Goal: Transaction & Acquisition: Purchase product/service

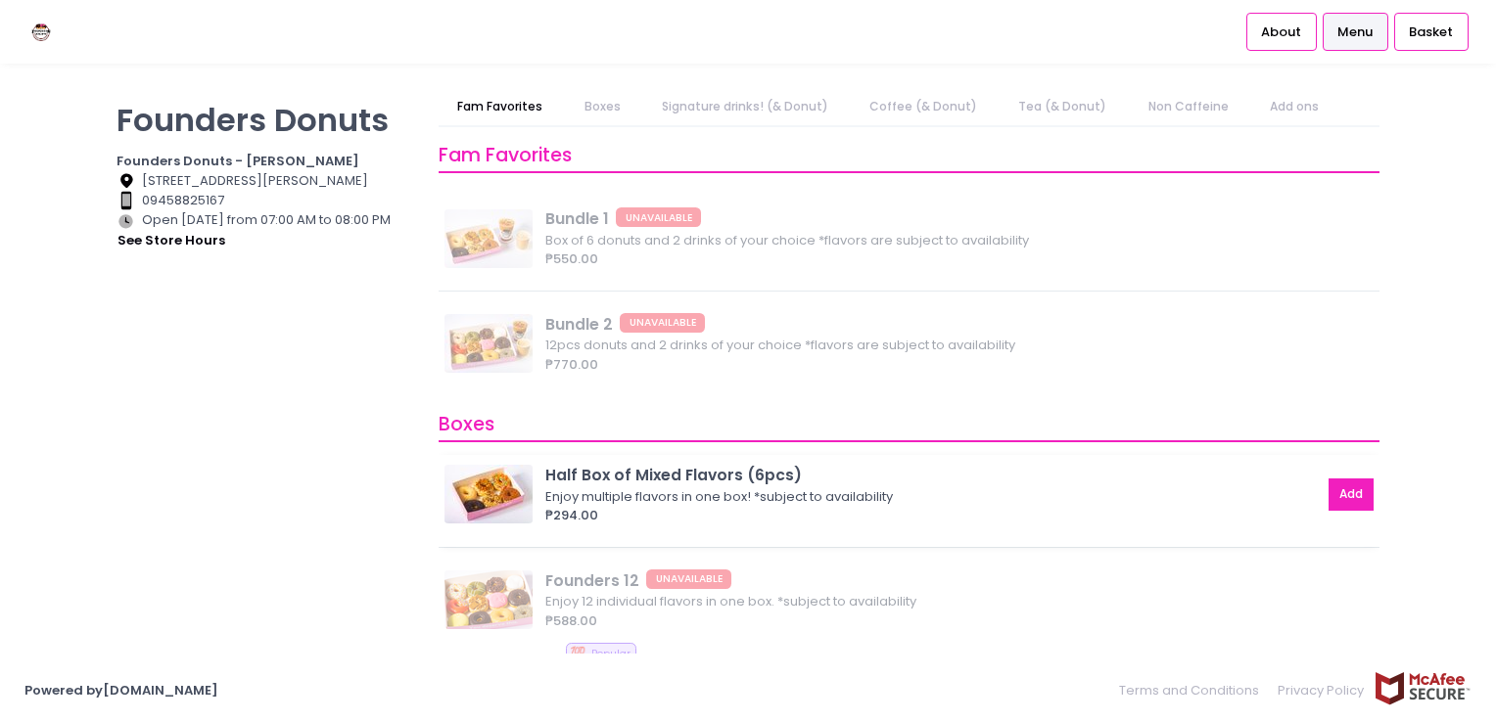
click at [1348, 486] on button "Add" at bounding box center [1350, 495] width 45 height 32
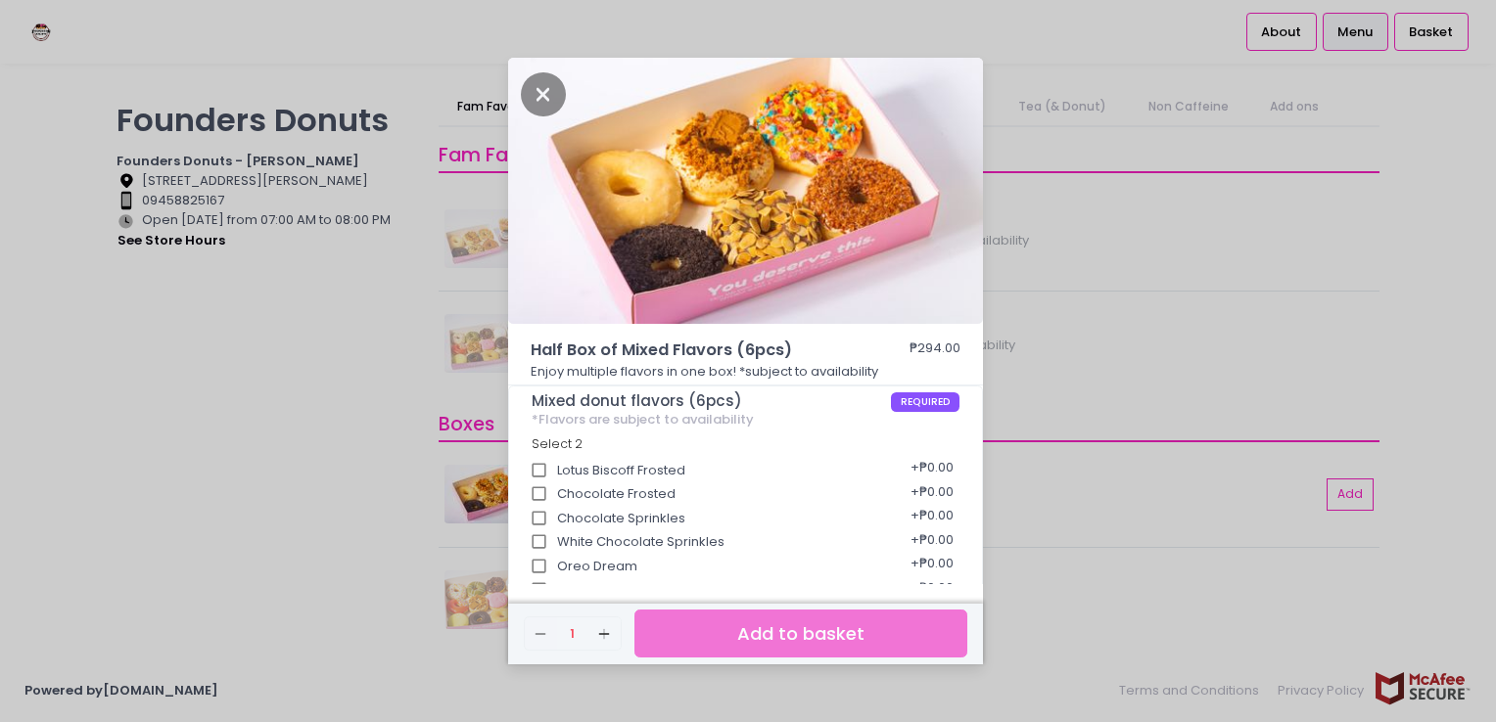
click at [576, 477] on div "Chocolate Frosted + ₱0.00" at bounding box center [746, 488] width 429 height 24
click at [536, 476] on input "Chocolate Frosted" at bounding box center [539, 494] width 37 height 37
checkbox input "true"
click at [532, 472] on input "Lotus Biscoff Frosted" at bounding box center [539, 470] width 37 height 37
checkbox input "true"
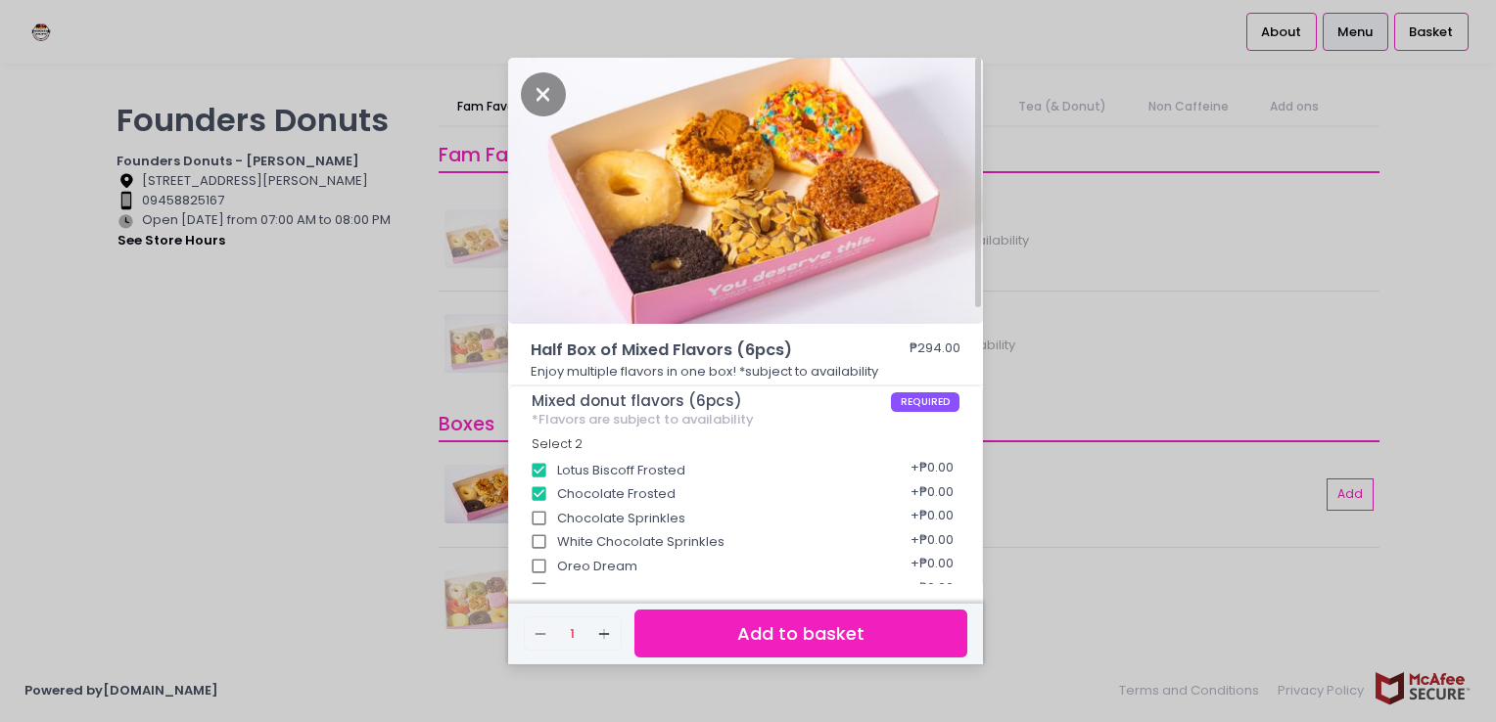
click at [532, 491] on input "Chocolate Frosted" at bounding box center [539, 494] width 37 height 37
checkbox input "false"
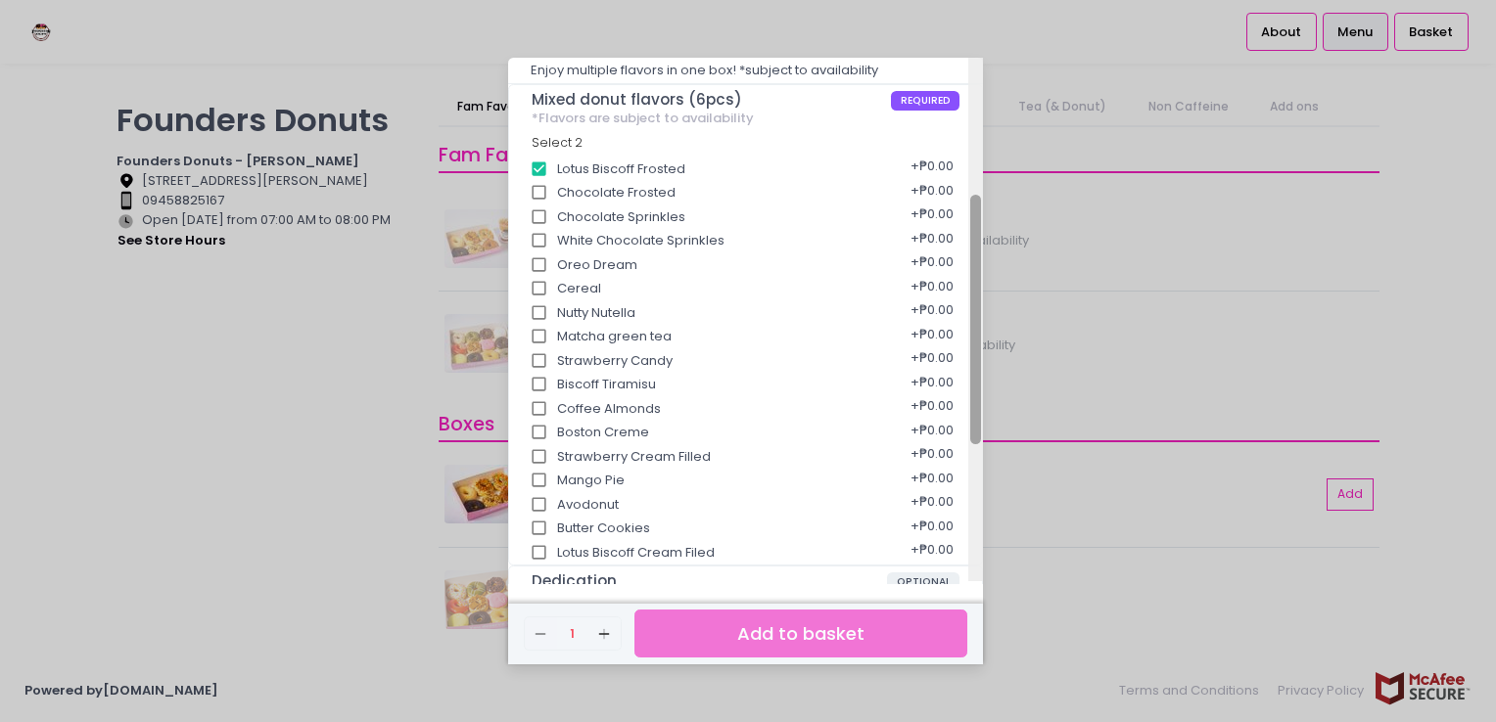
scroll to position [316, 0]
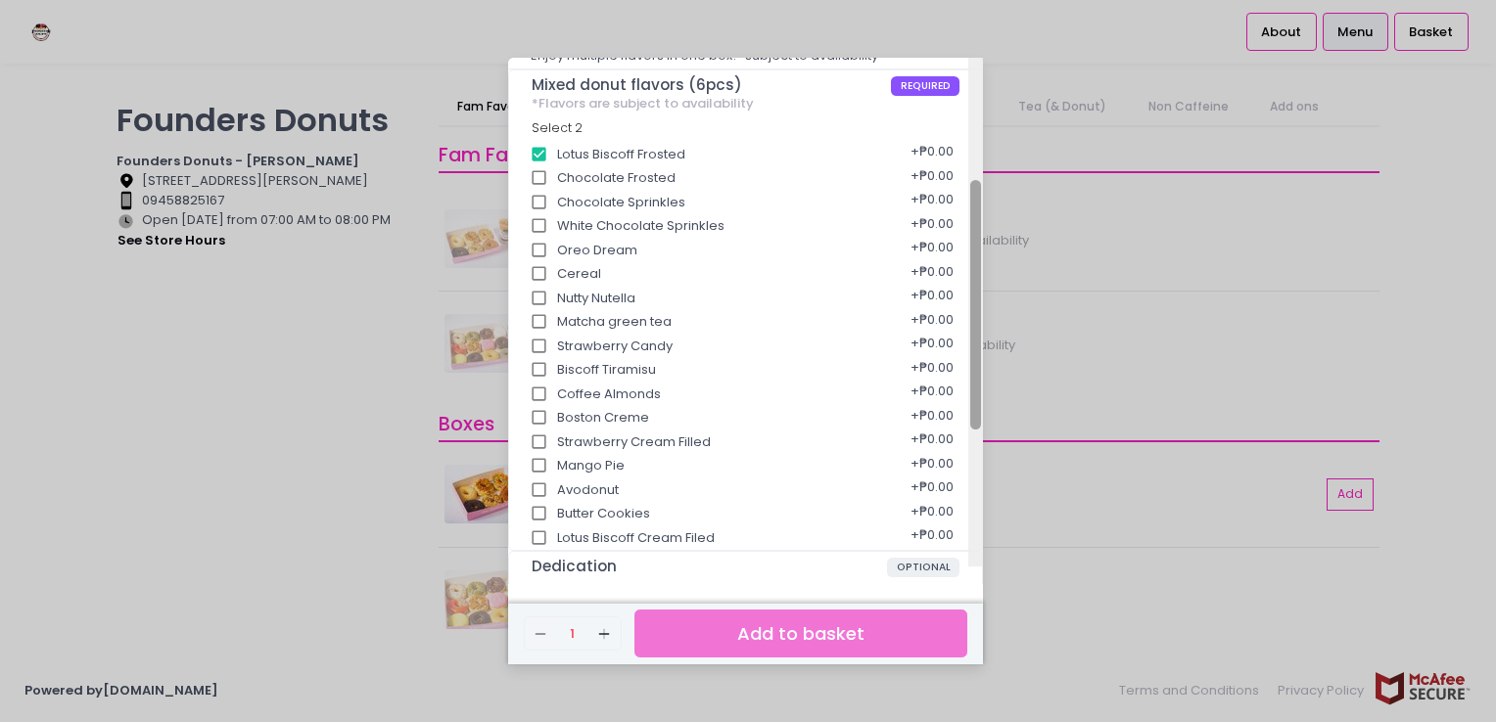
drag, startPoint x: 975, startPoint y: 220, endPoint x: 969, endPoint y: 366, distance: 146.0
click at [970, 366] on div at bounding box center [975, 305] width 11 height 250
click at [542, 369] on input "Biscoff Tiramisu" at bounding box center [539, 369] width 37 height 37
checkbox input "true"
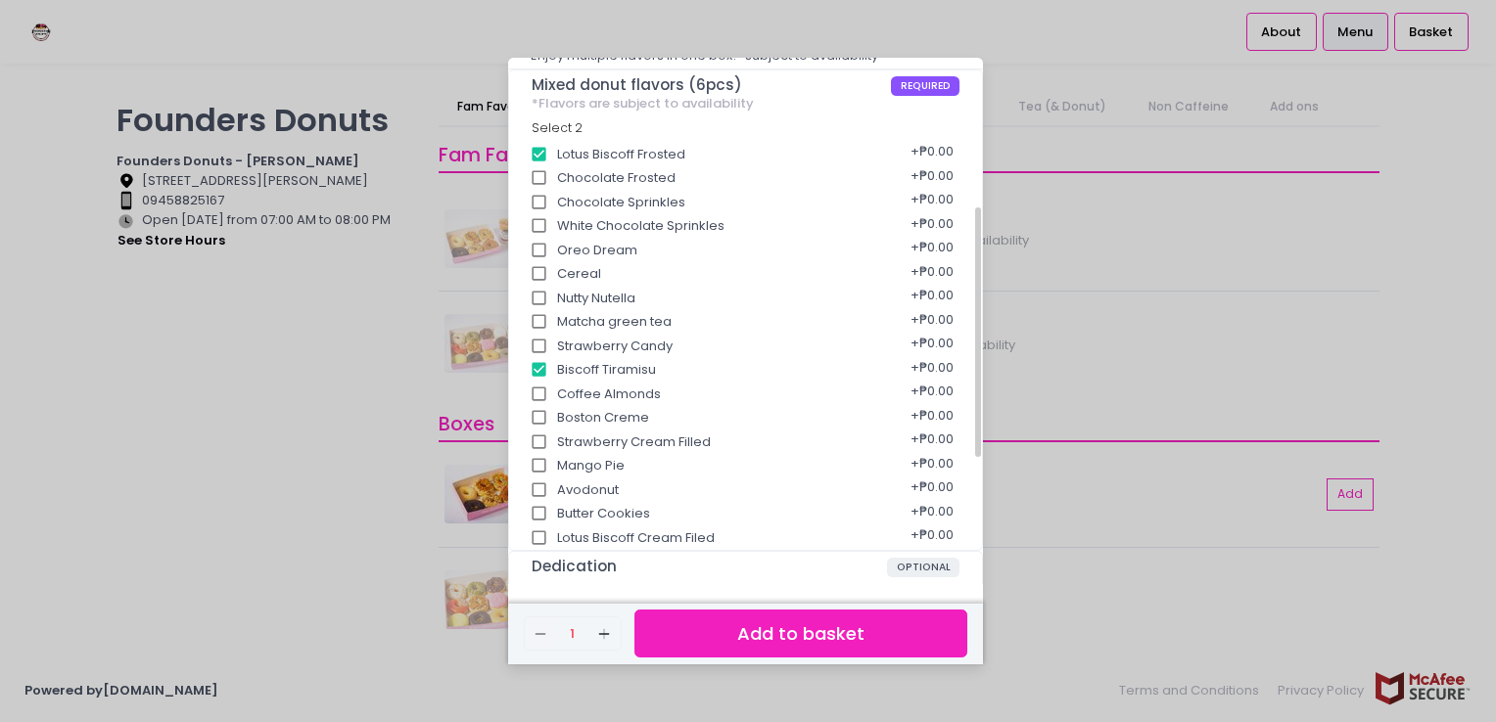
click at [541, 529] on input "Lotus Biscoff Cream Filed" at bounding box center [539, 538] width 37 height 37
checkbox input "true"
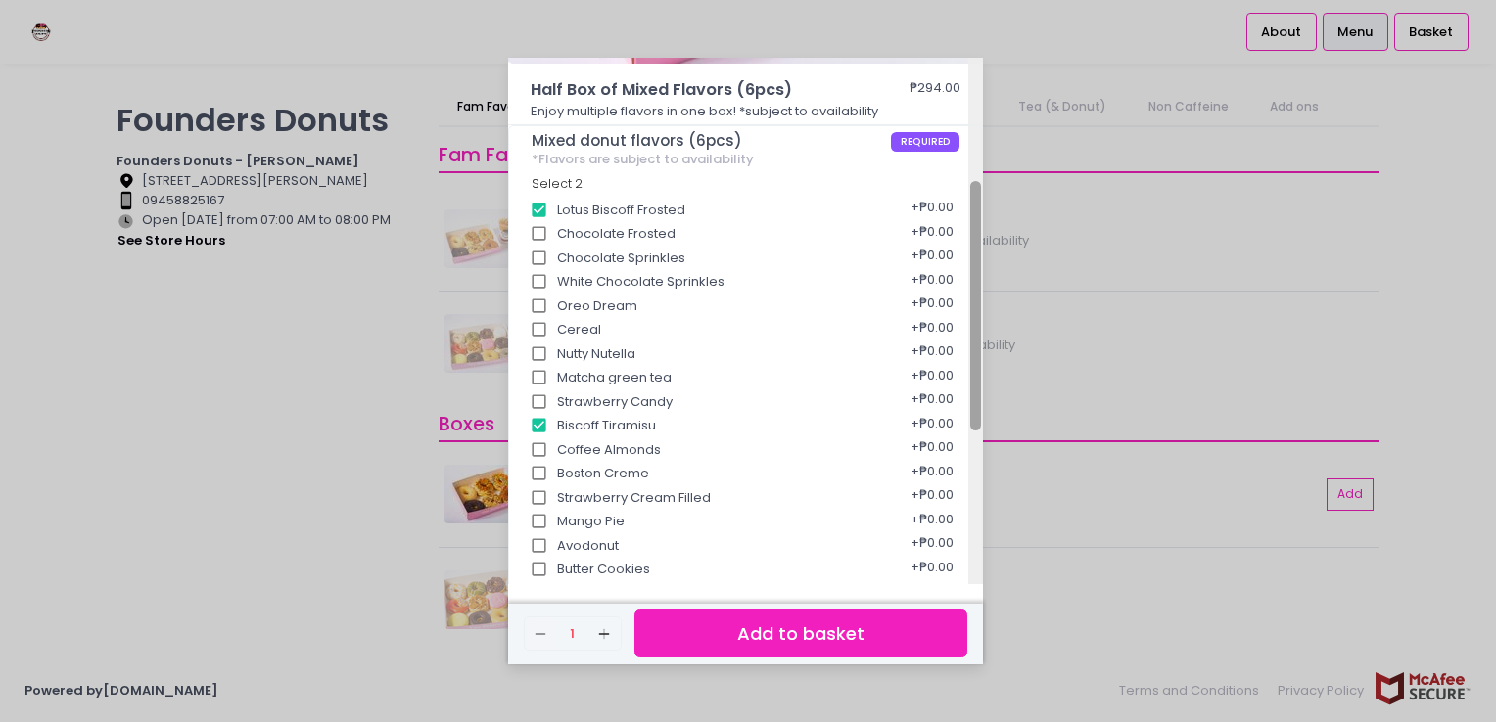
scroll to position [264, 0]
drag, startPoint x: 978, startPoint y: 348, endPoint x: 963, endPoint y: 324, distance: 28.5
click at [963, 324] on div "Half Box of Mixed Flavors (6pcs) ₱294.00 Enjoy multiple flavors in one box! *su…" at bounding box center [745, 321] width 475 height 527
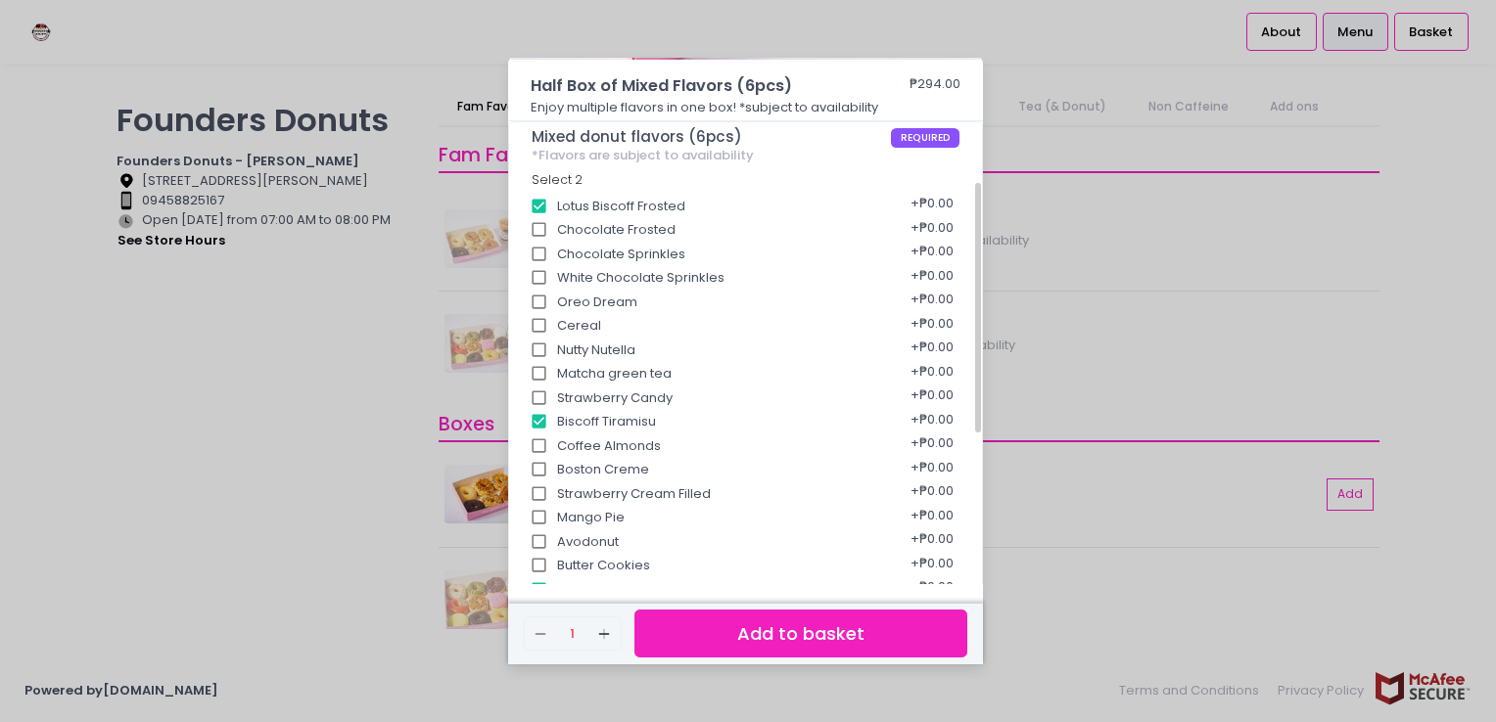
click at [537, 350] on input "Nutty Nutella" at bounding box center [539, 350] width 37 height 37
checkbox input "true"
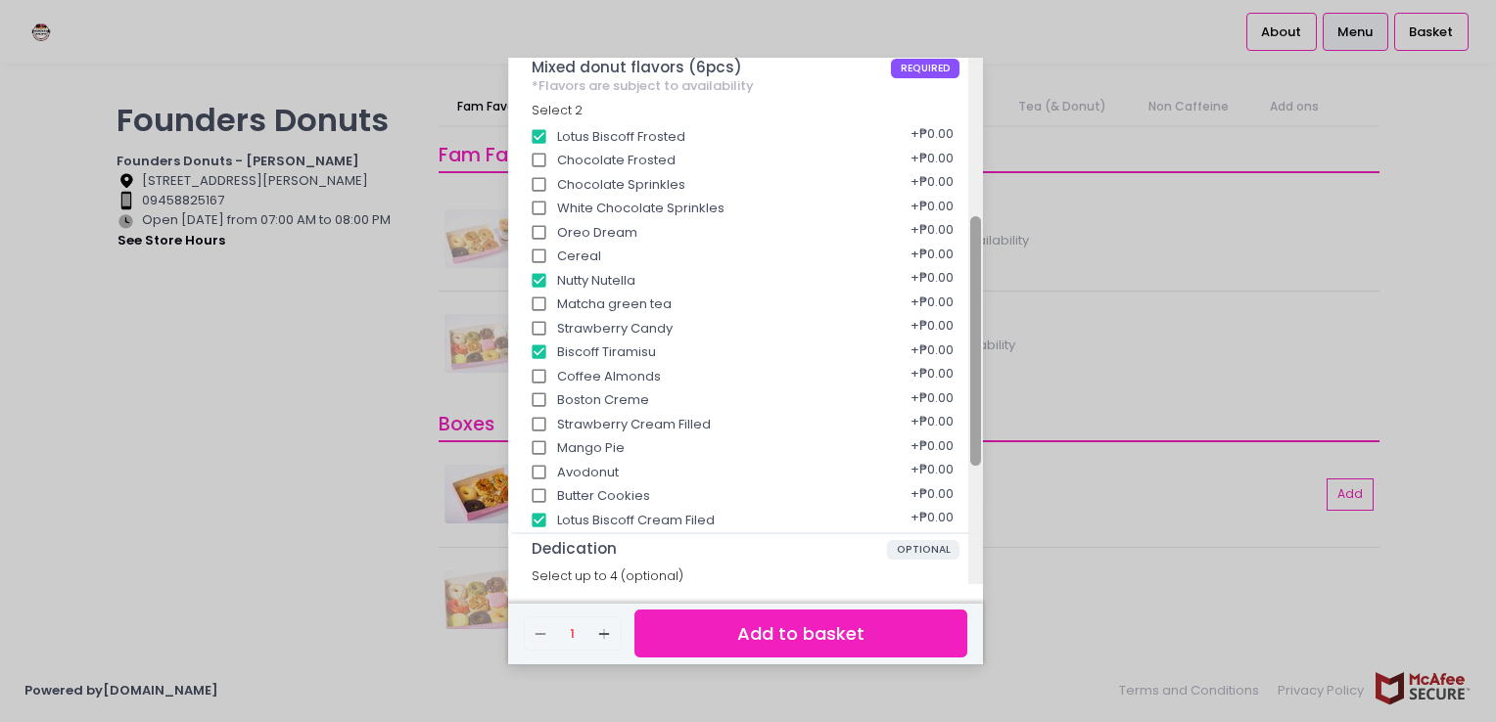
scroll to position [343, 0]
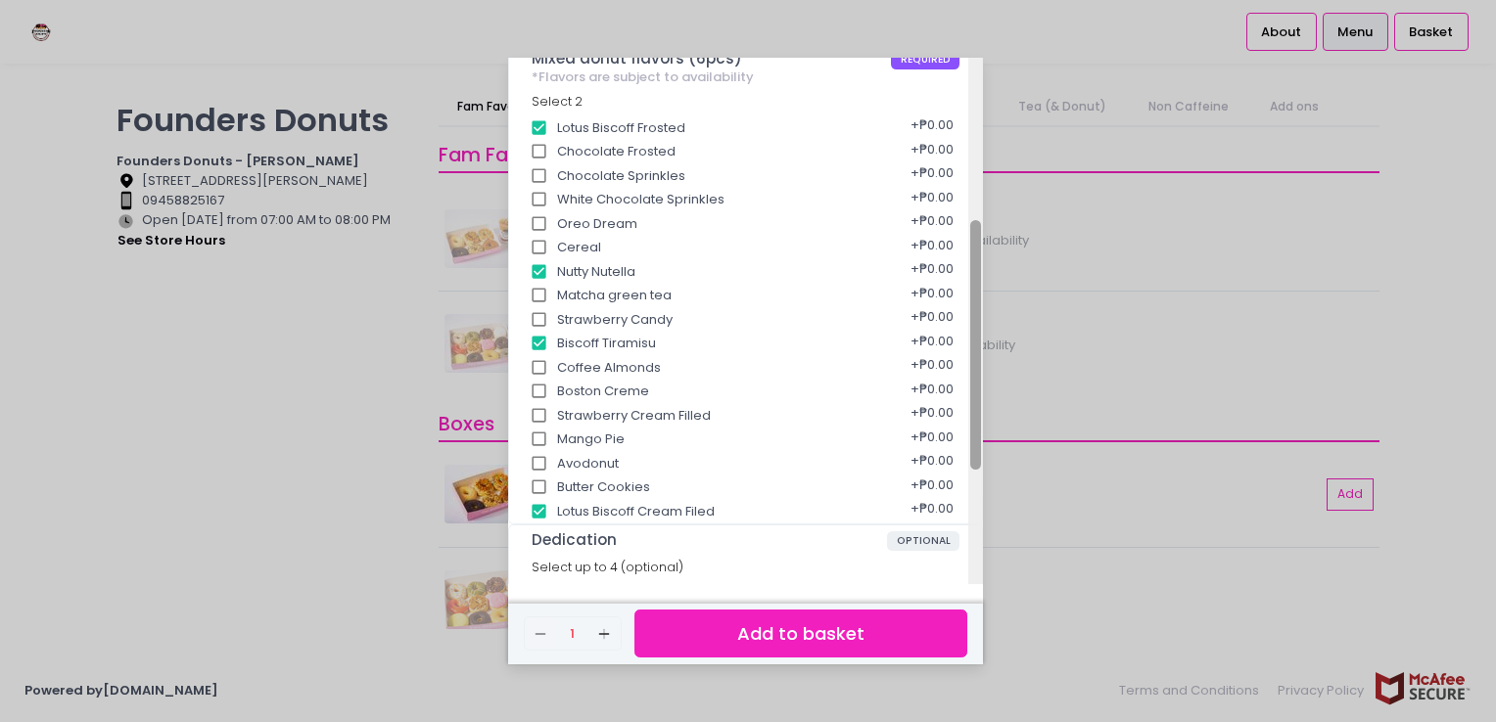
drag, startPoint x: 980, startPoint y: 331, endPoint x: 975, endPoint y: 368, distance: 37.5
click at [975, 368] on div at bounding box center [975, 345] width 11 height 250
click at [536, 388] on input "Boston Creme" at bounding box center [539, 391] width 37 height 37
checkbox input "true"
click at [538, 484] on input "Butter Cookies" at bounding box center [539, 487] width 37 height 37
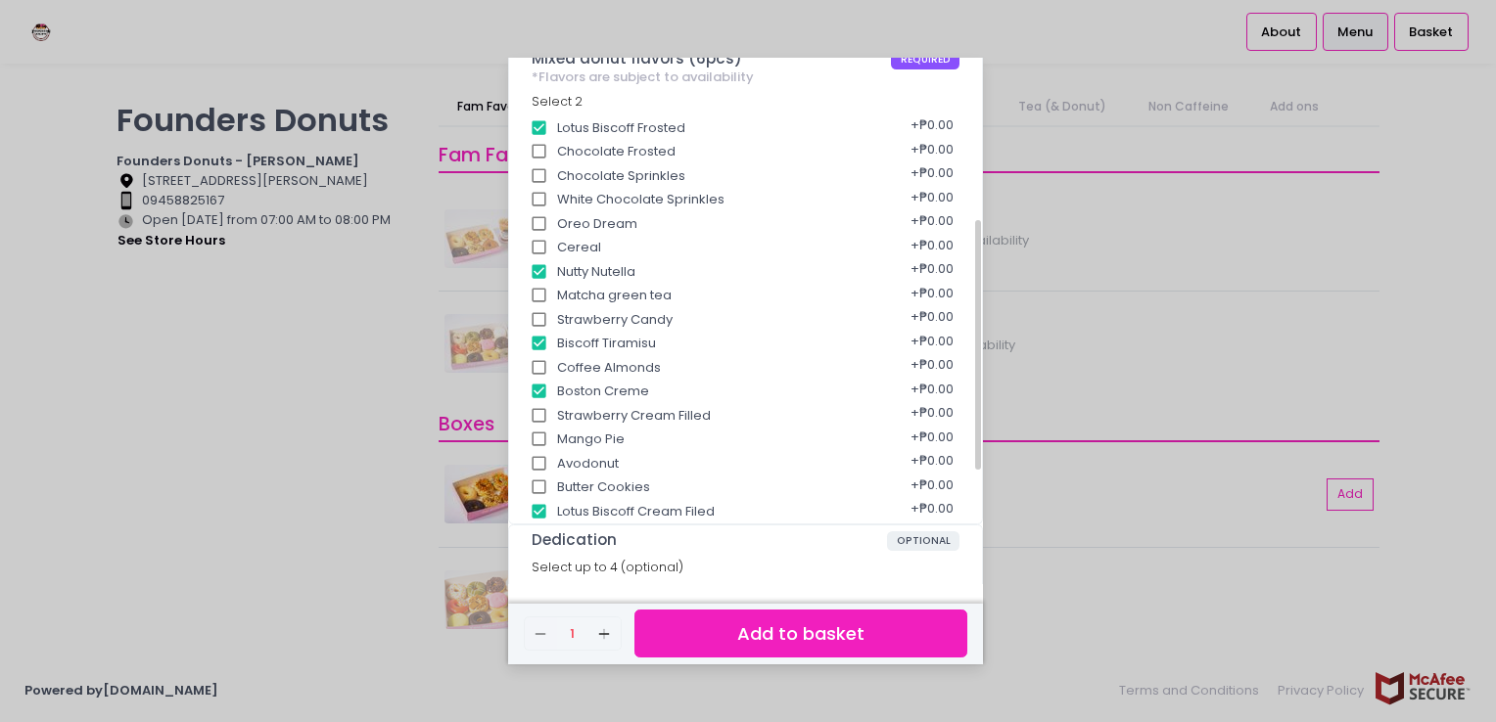
checkbox input "true"
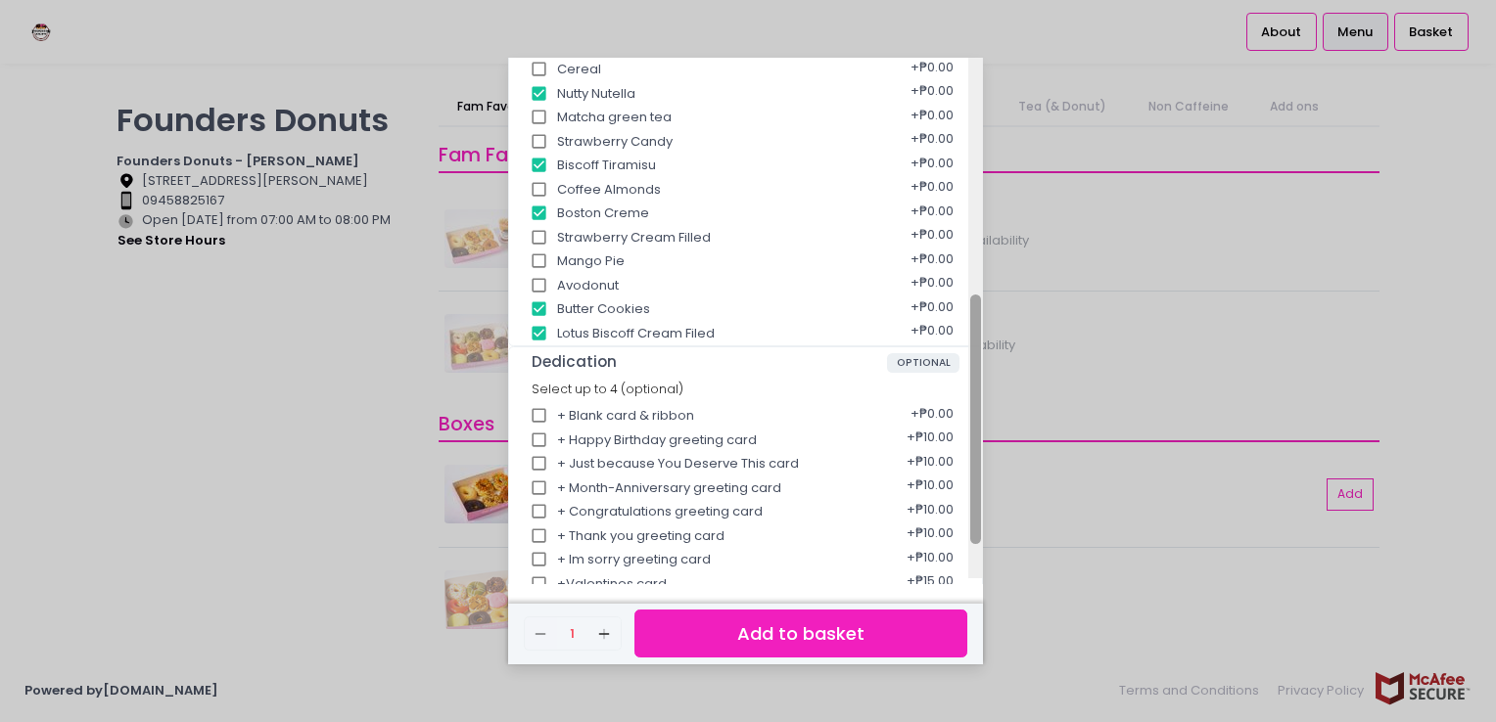
scroll to position [584, 0]
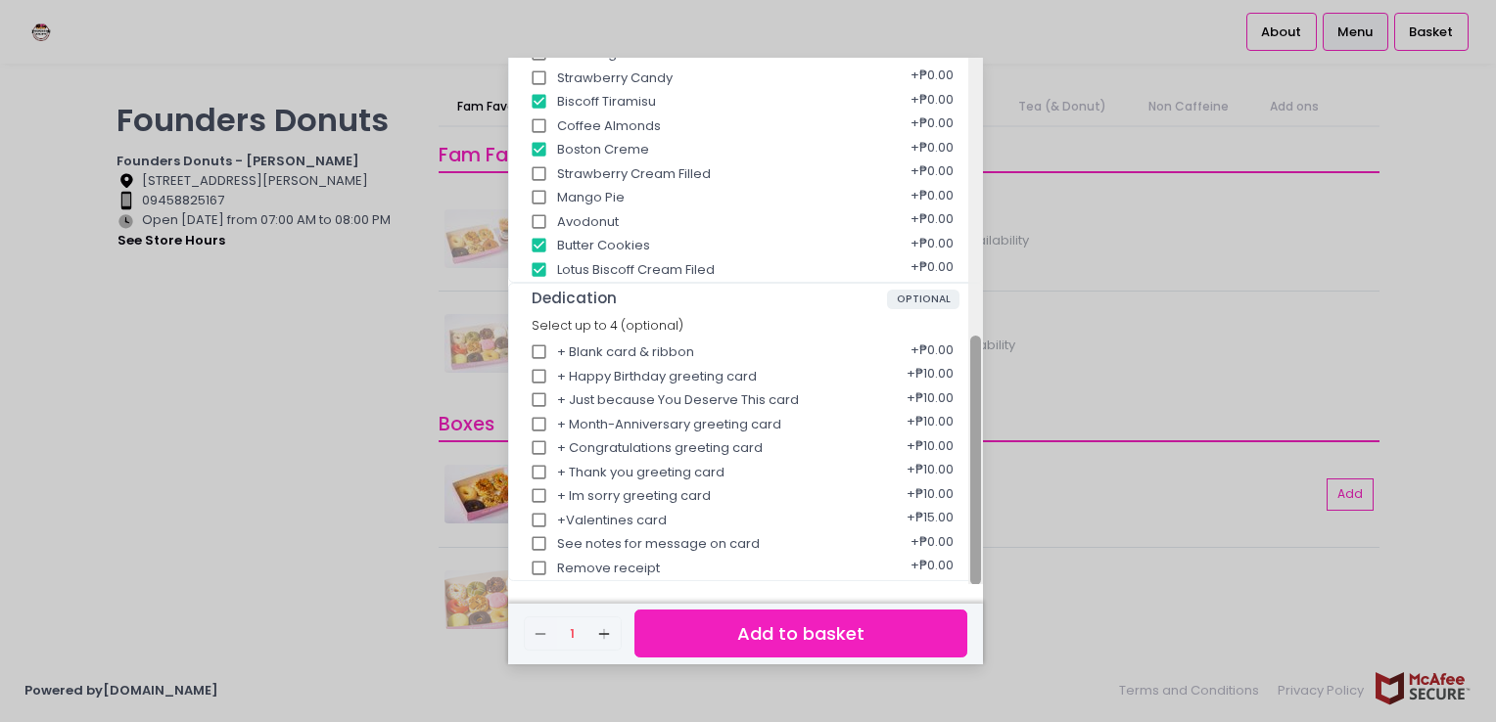
drag, startPoint x: 979, startPoint y: 372, endPoint x: 958, endPoint y: 519, distance: 148.3
click at [958, 519] on div "Half Box of Mixed Flavors (6pcs) ₱294.00 Enjoy multiple flavors in one box! *su…" at bounding box center [745, 321] width 475 height 527
click at [755, 633] on button "Add to basket" at bounding box center [800, 634] width 333 height 48
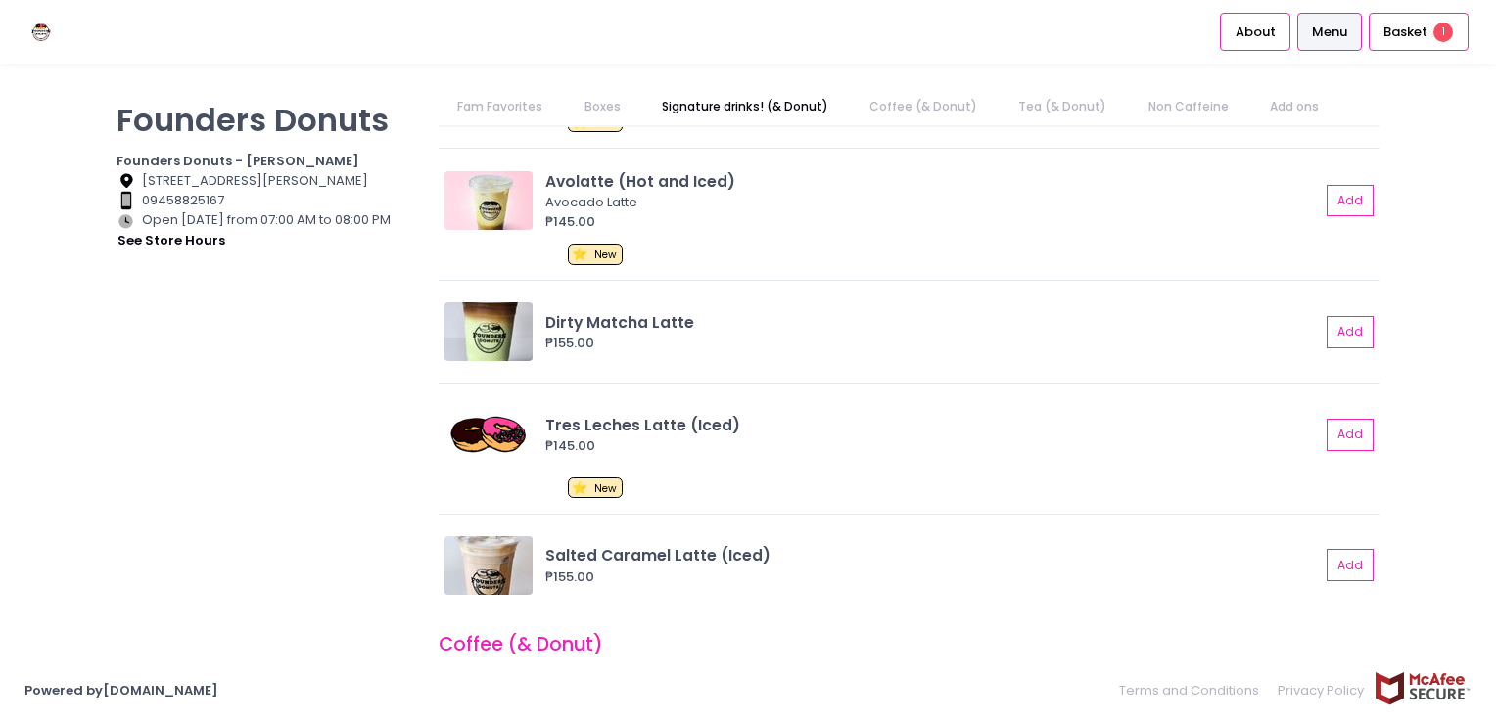
scroll to position [0, 0]
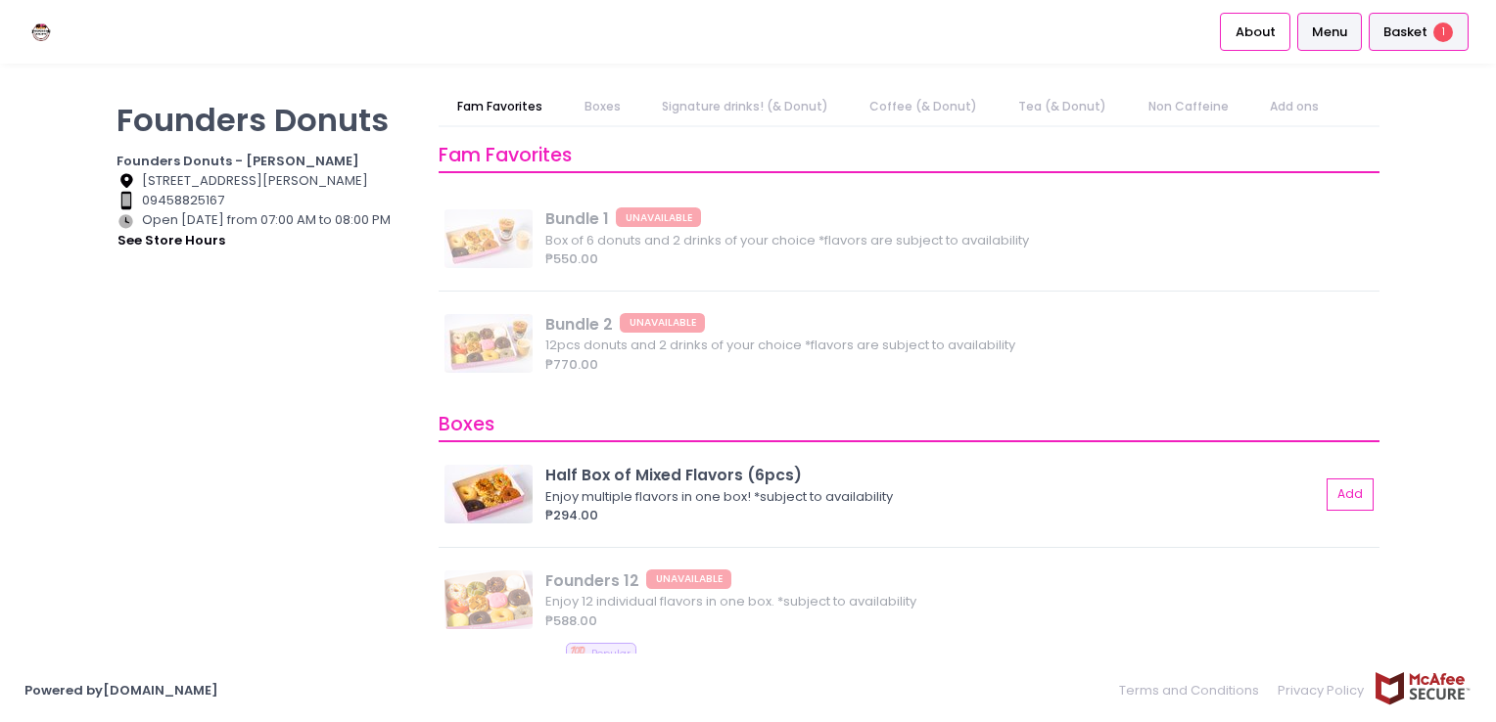
click at [1399, 36] on span "Basket" at bounding box center [1405, 33] width 44 height 20
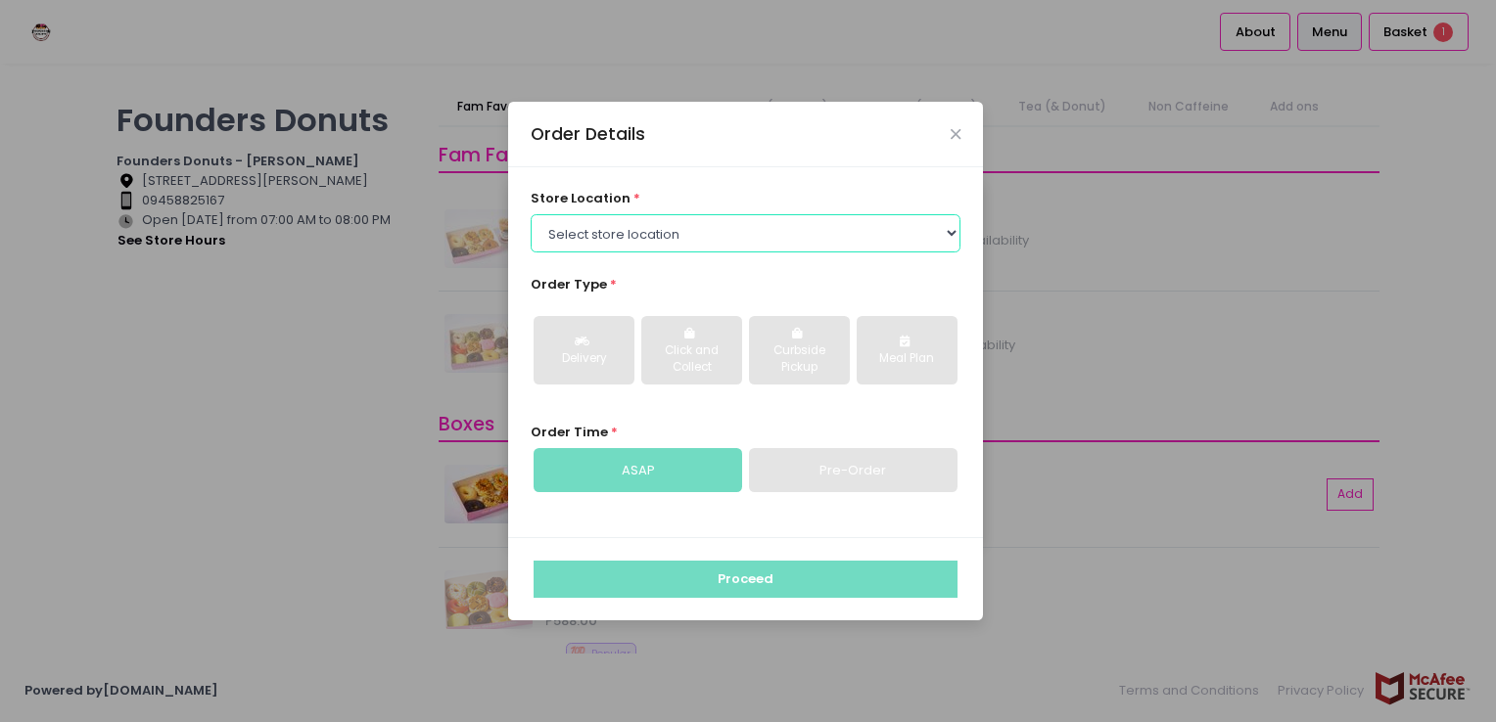
click at [766, 245] on select "Select store location Founders Donuts - Zobel Roxas Makati Founders Donuts - Ba…" at bounding box center [746, 232] width 431 height 37
select select "61a2022e41b39c710272d16a"
click at [531, 214] on select "Select store location Founders Donuts - Zobel Roxas Makati Founders Donuts - Ba…" at bounding box center [746, 232] width 431 height 37
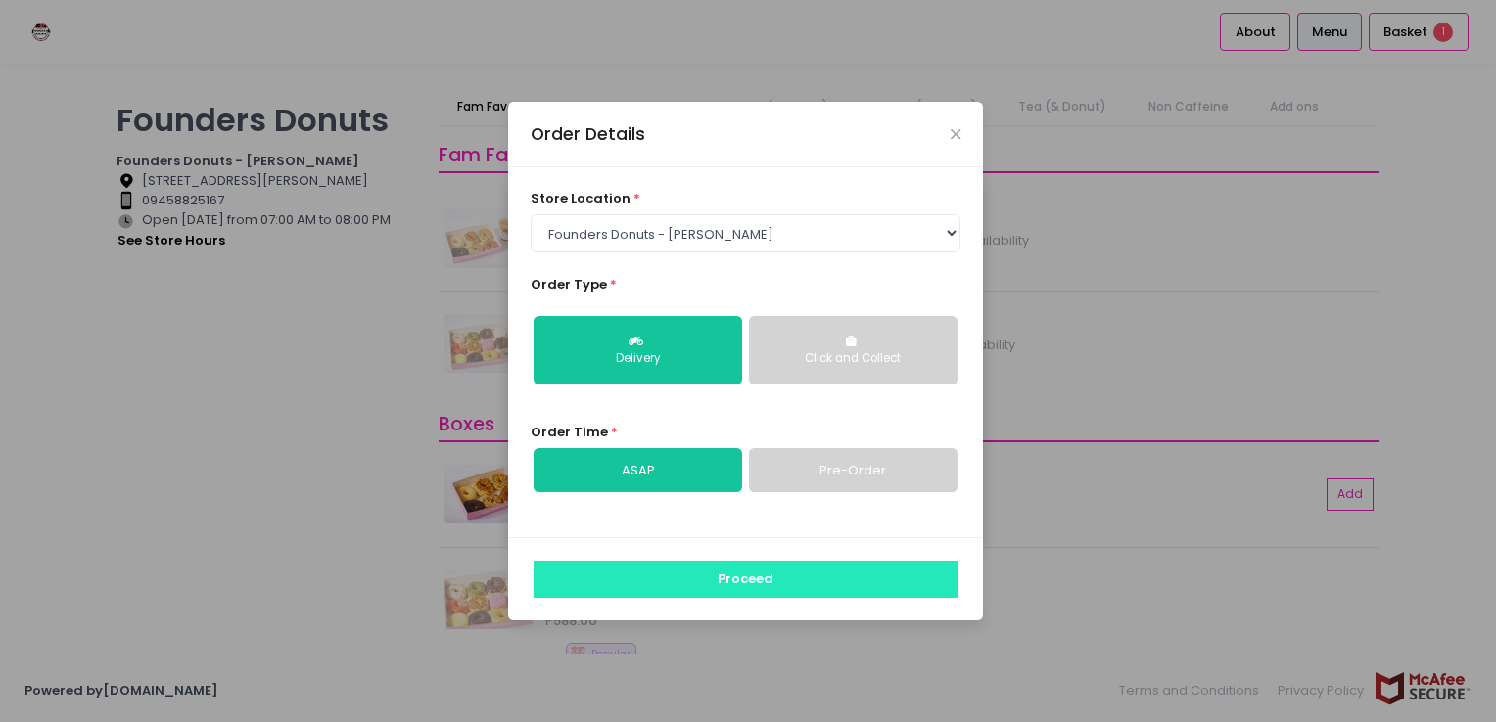
click at [742, 577] on button "Proceed" at bounding box center [745, 579] width 424 height 37
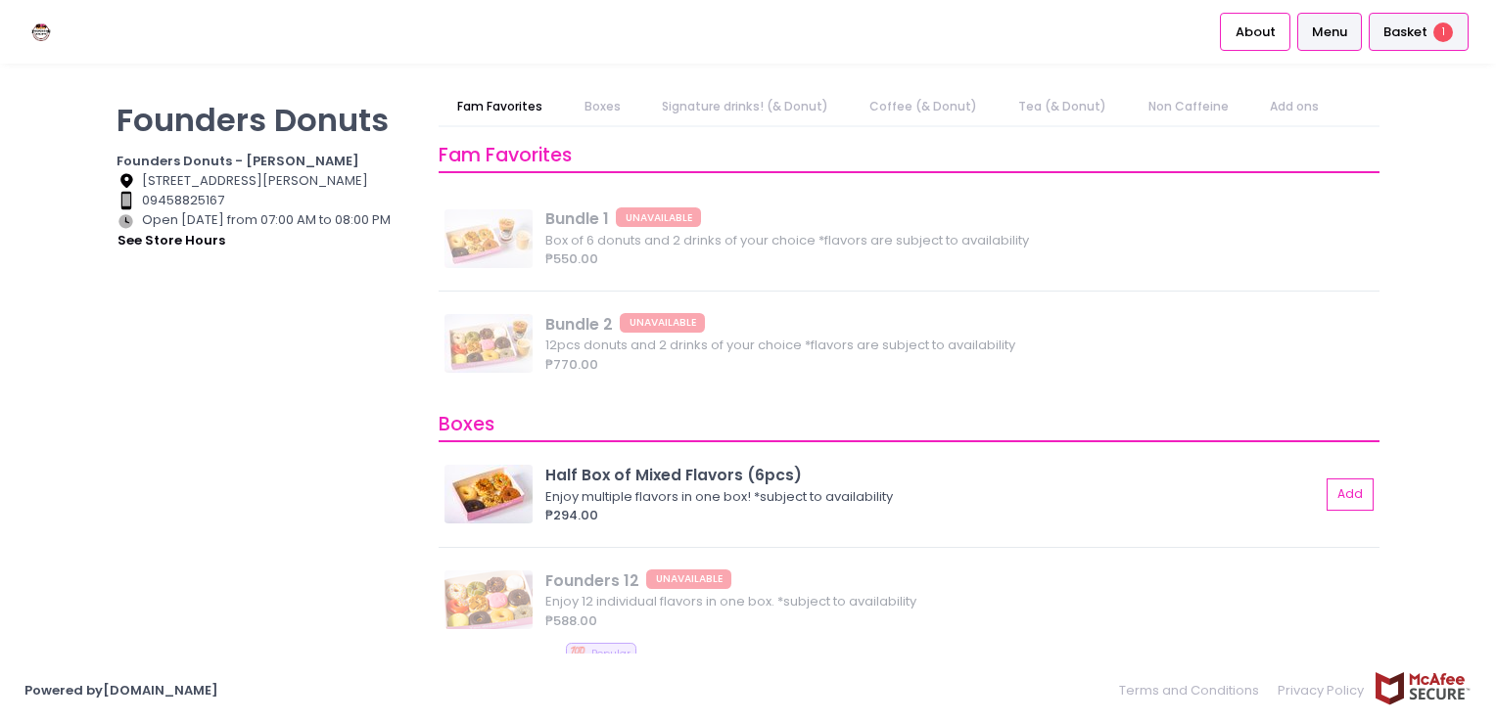
click at [1425, 33] on span "Basket" at bounding box center [1405, 33] width 44 height 20
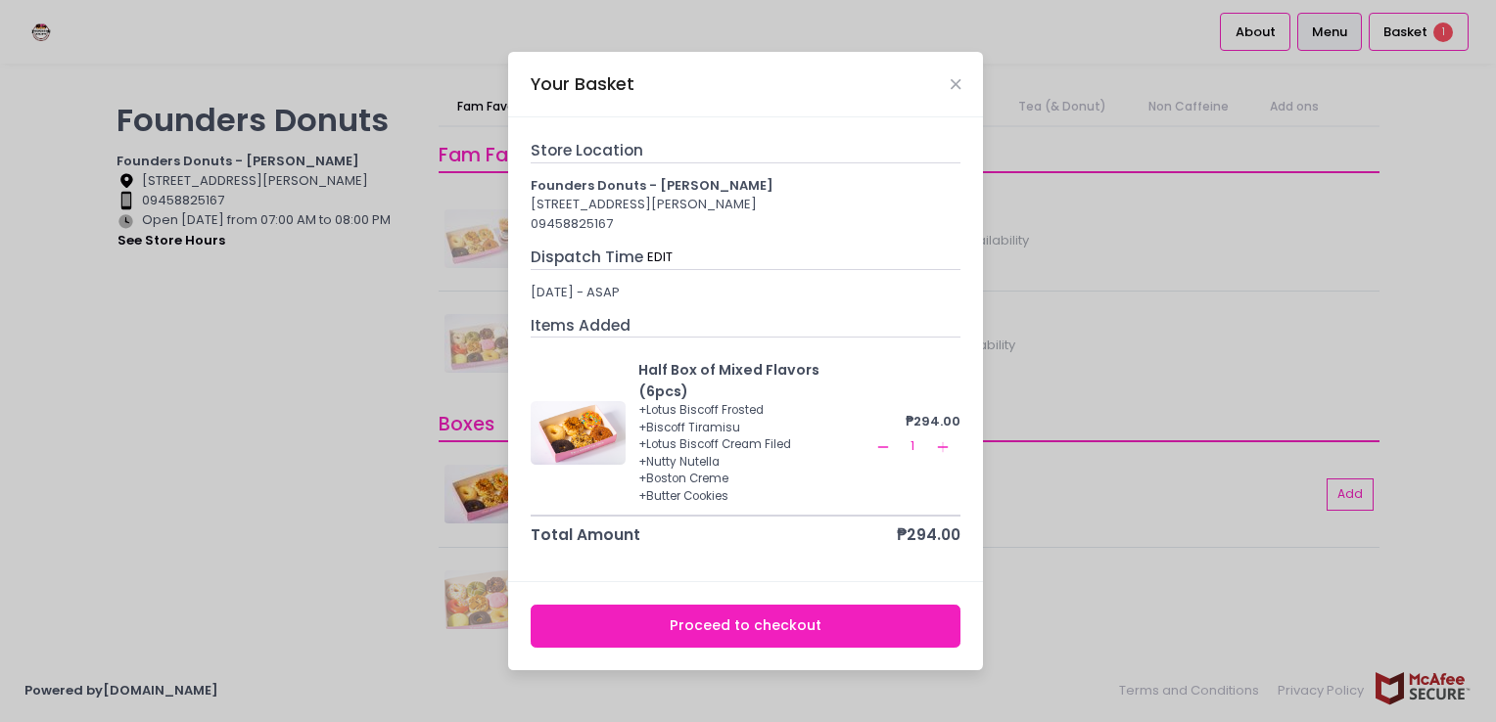
click at [763, 617] on button "Proceed to checkout" at bounding box center [746, 627] width 431 height 44
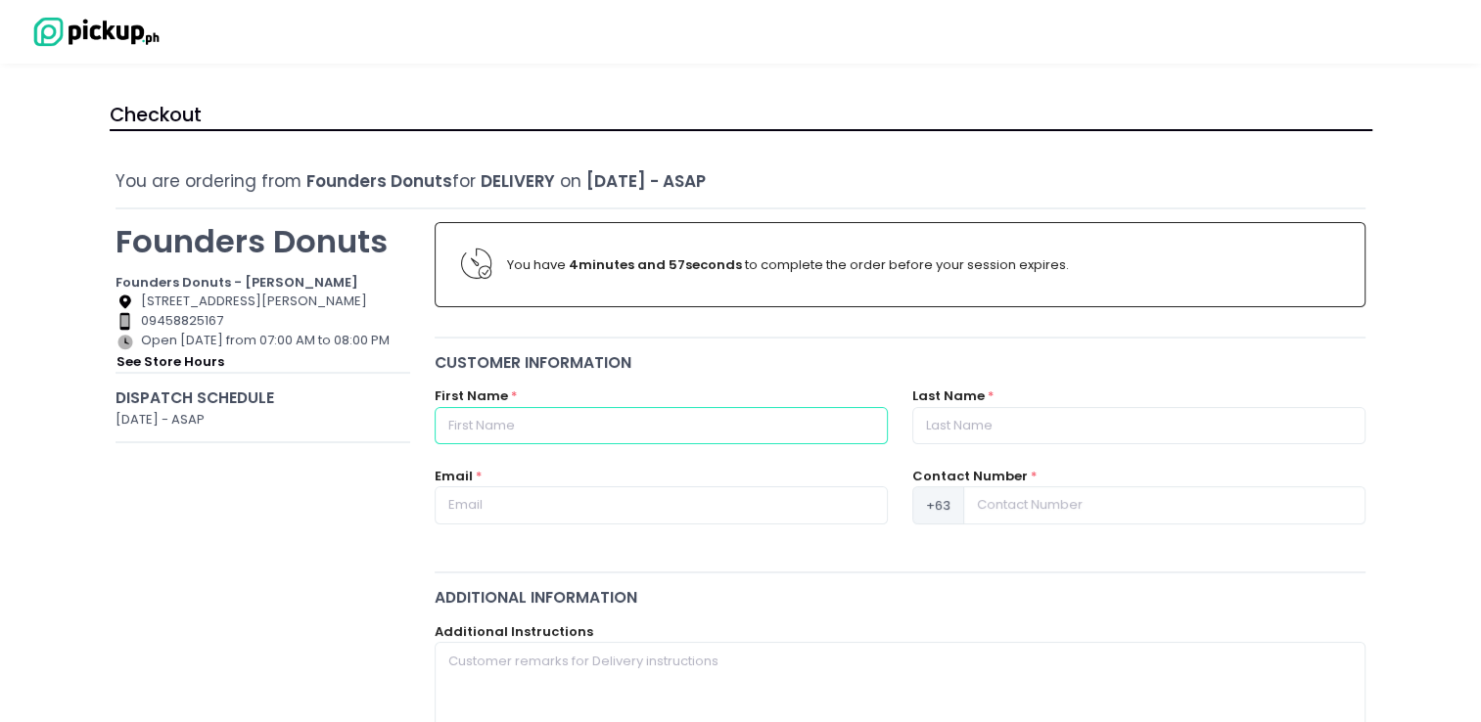
click at [642, 430] on input "text" at bounding box center [661, 425] width 453 height 37
type input "Jan"
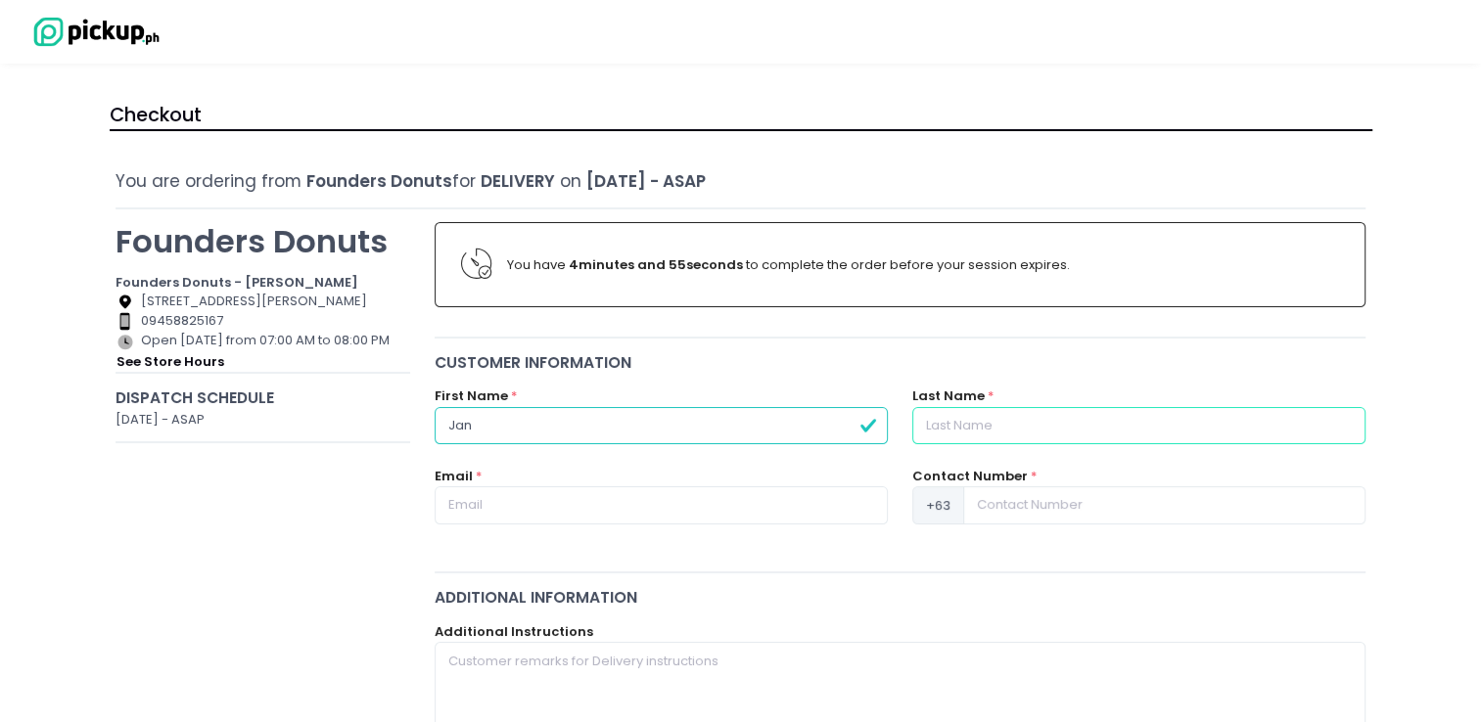
click at [975, 427] on input "text" at bounding box center [1138, 425] width 453 height 37
type input "Cruz"
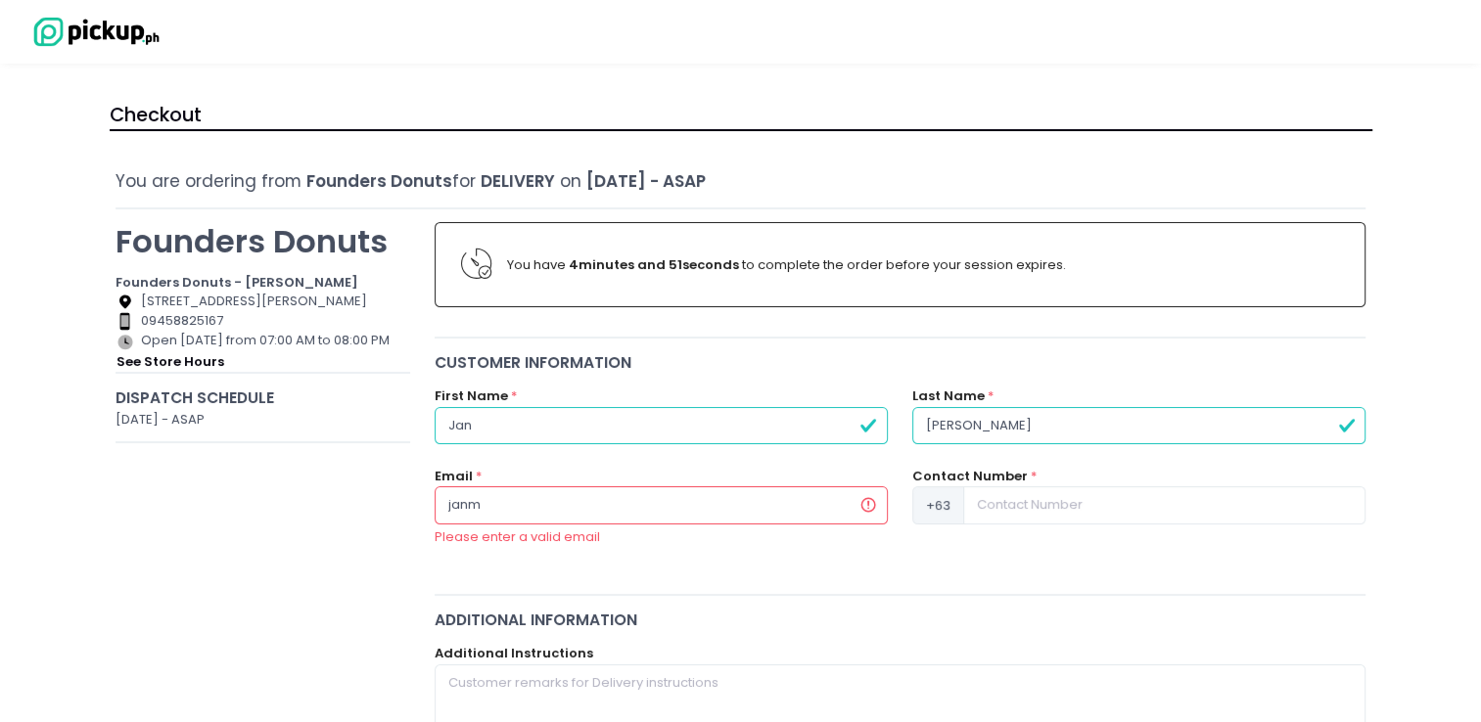
type input "janmar.cruz1@gmail.com"
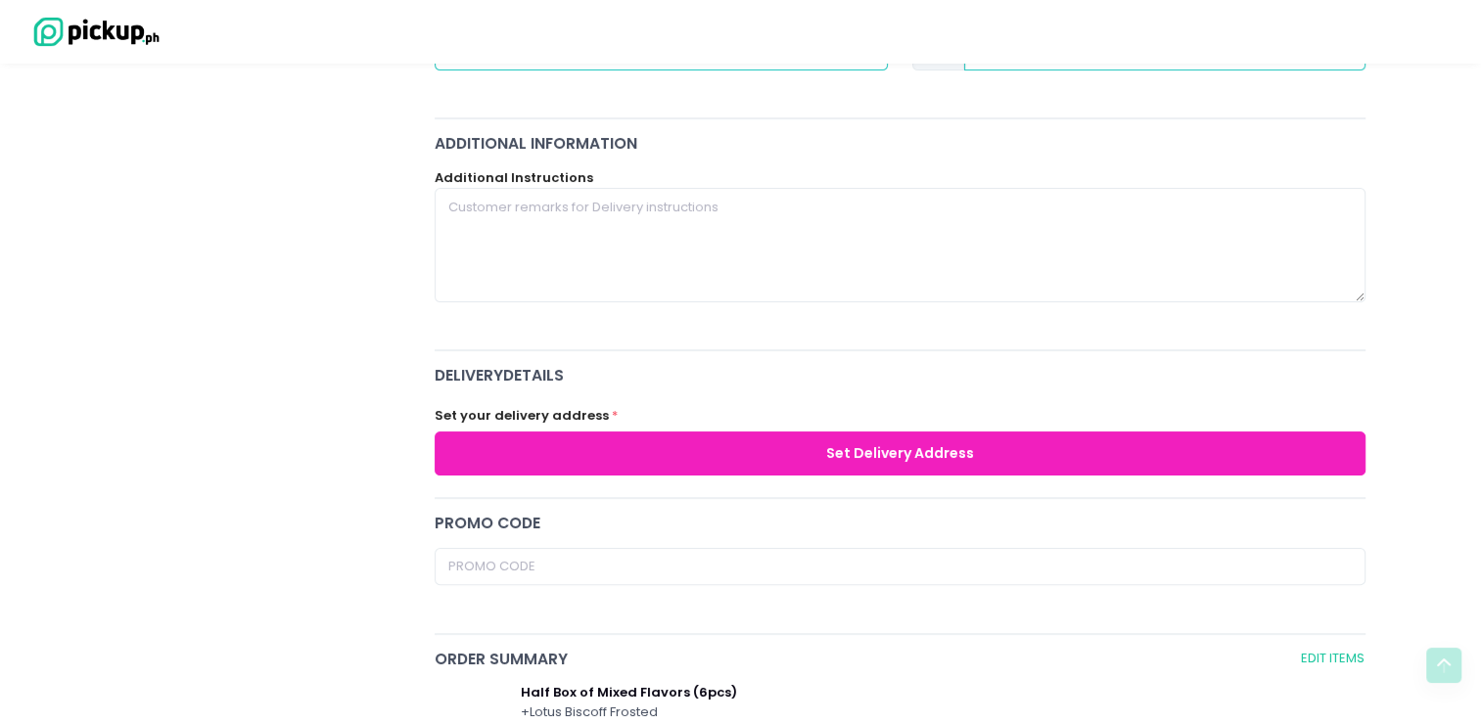
scroll to position [474, 0]
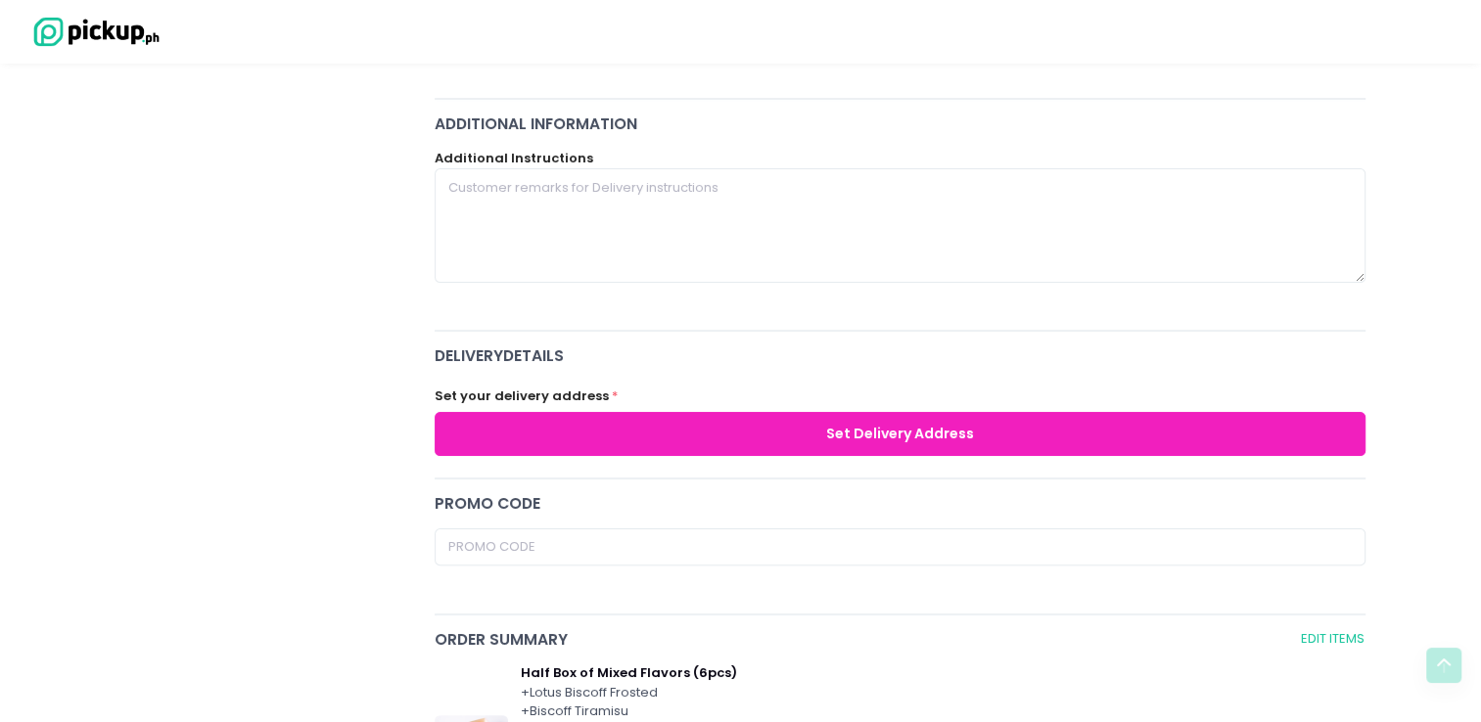
type input "9173190918"
click at [893, 423] on button "Set Delivery Address" at bounding box center [901, 434] width 932 height 44
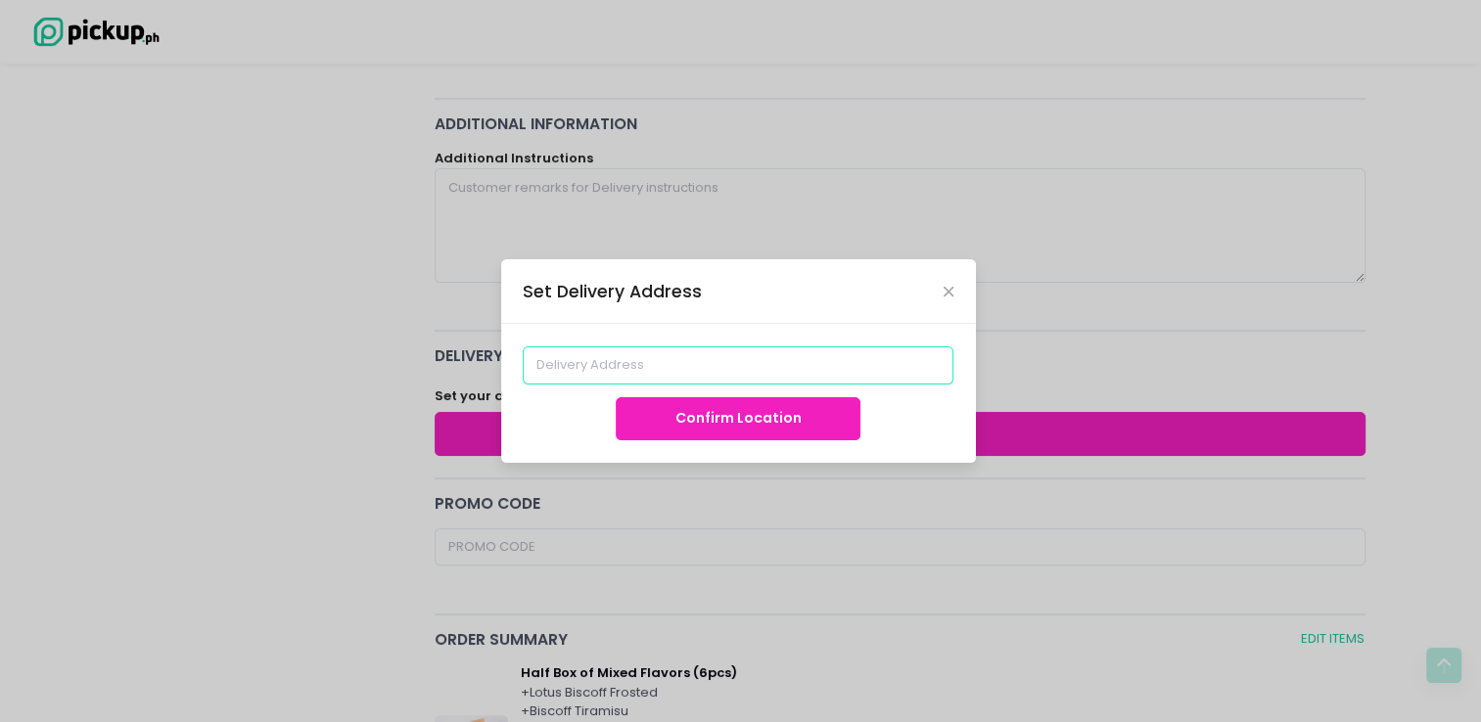
click at [754, 365] on input at bounding box center [738, 365] width 431 height 37
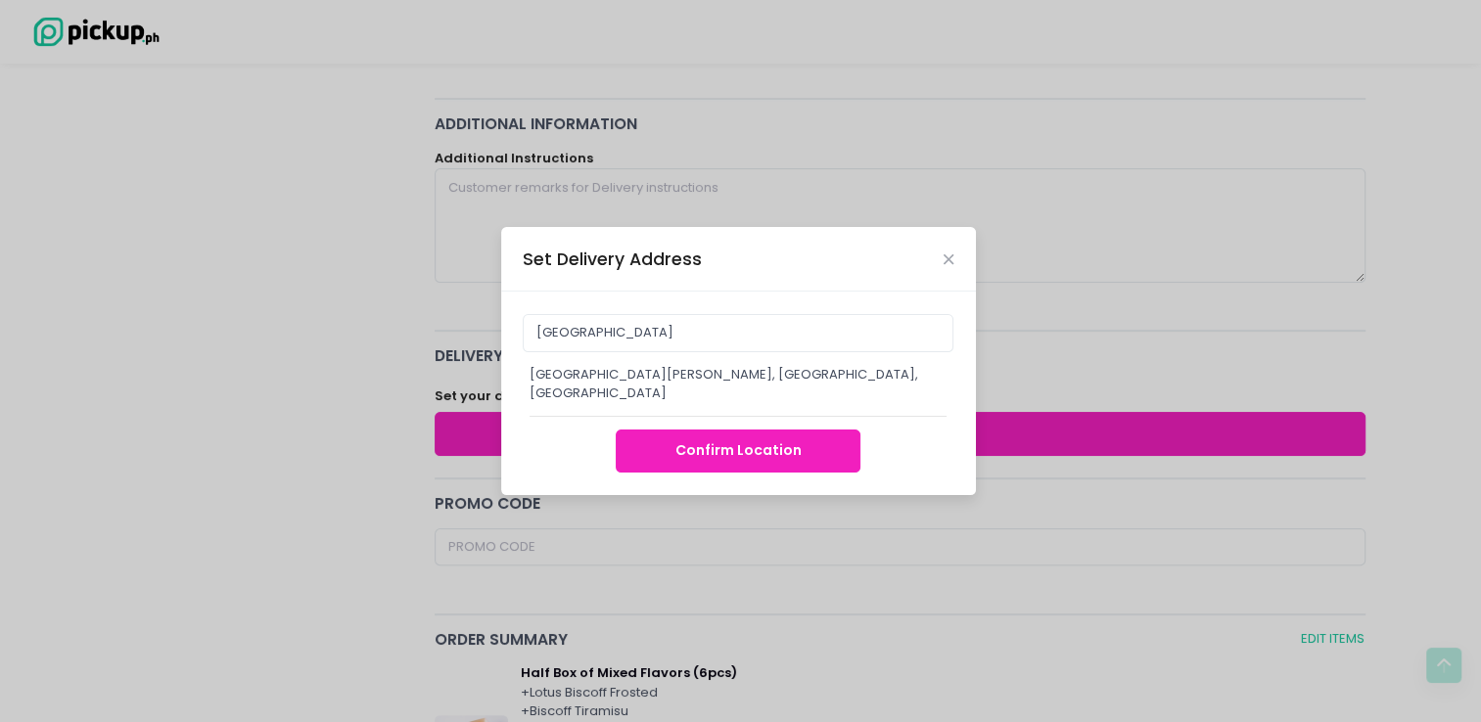
click at [754, 365] on div "Republic Glass Building, Aguirre, Makati City, Metro Manila, Philippines" at bounding box center [739, 384] width 418 height 38
type input "Republic Glass Building, Aguirre, Makati City, Metro Manila, Philippines"
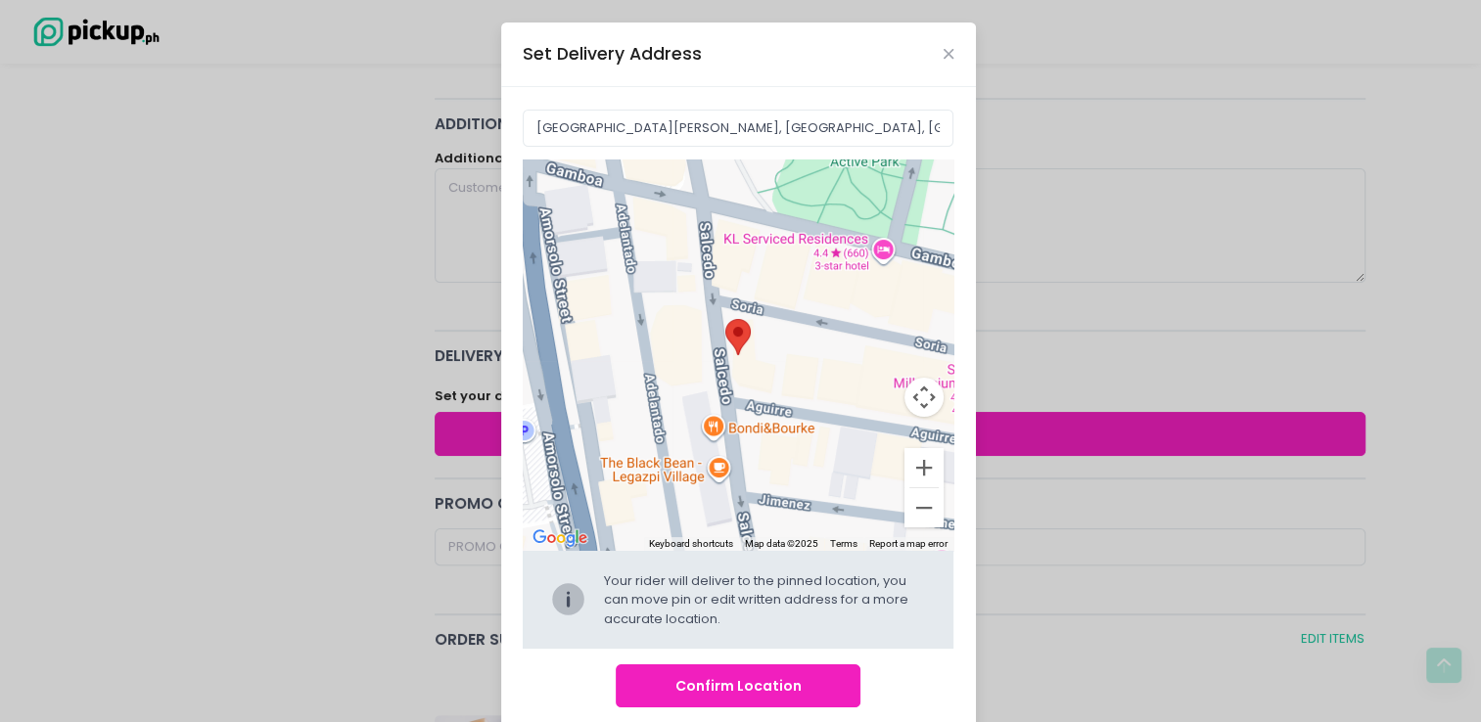
click at [746, 681] on button "Confirm Location" at bounding box center [738, 687] width 245 height 44
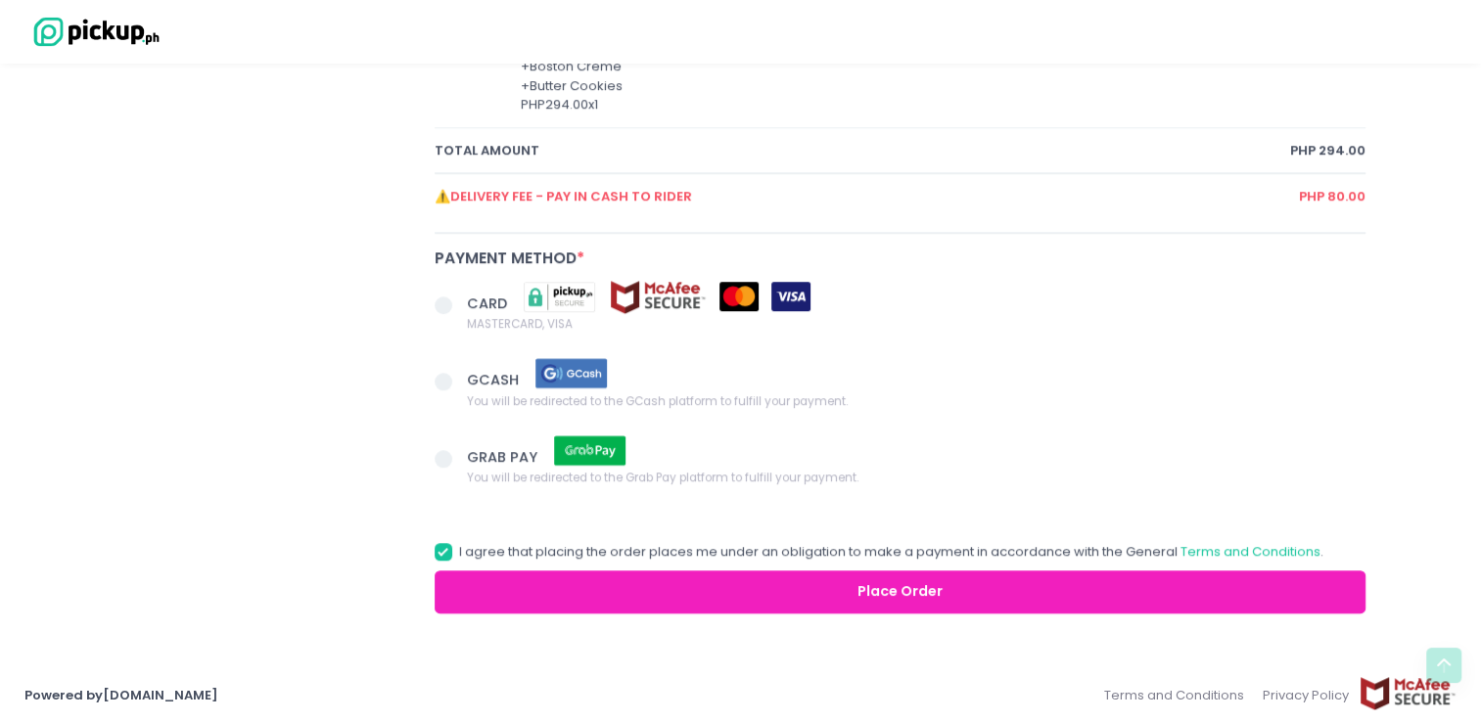
scroll to position [566, 0]
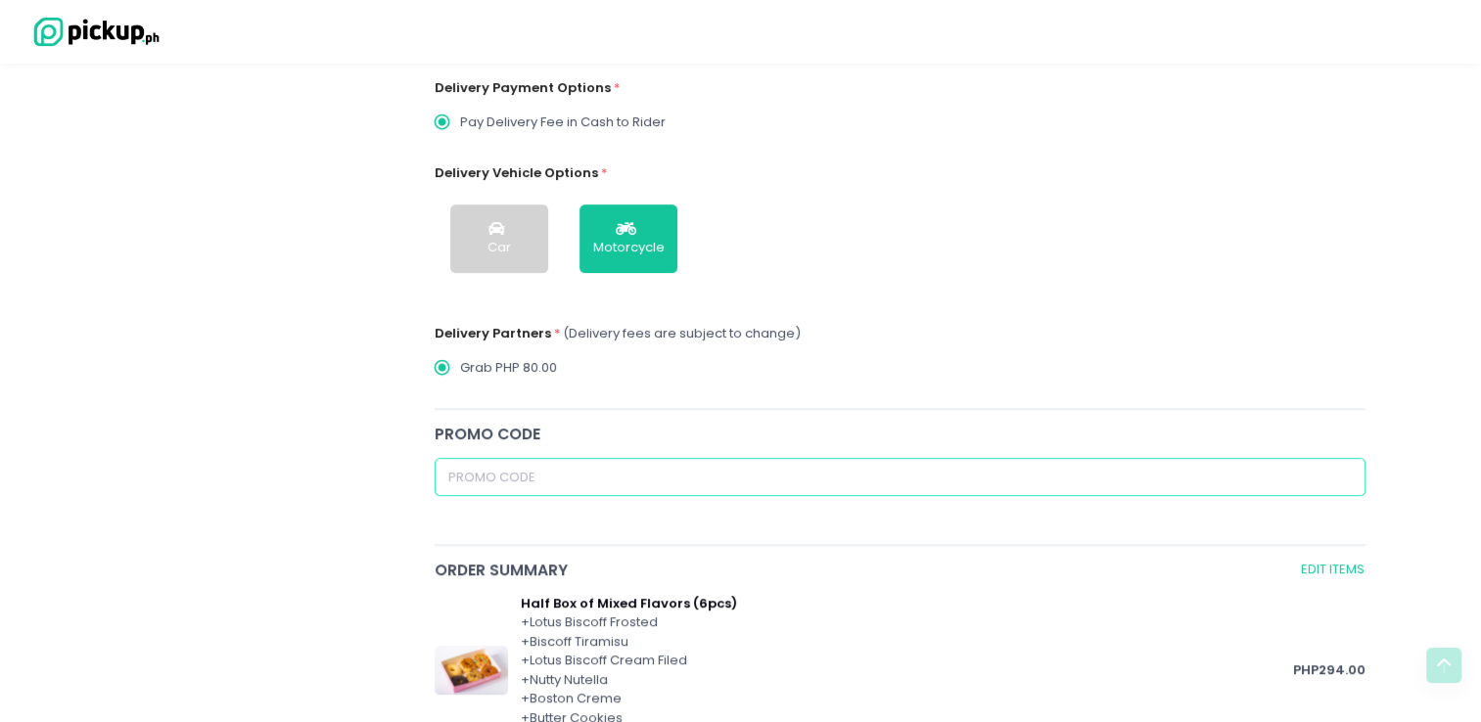
click at [702, 476] on input "text" at bounding box center [901, 476] width 932 height 37
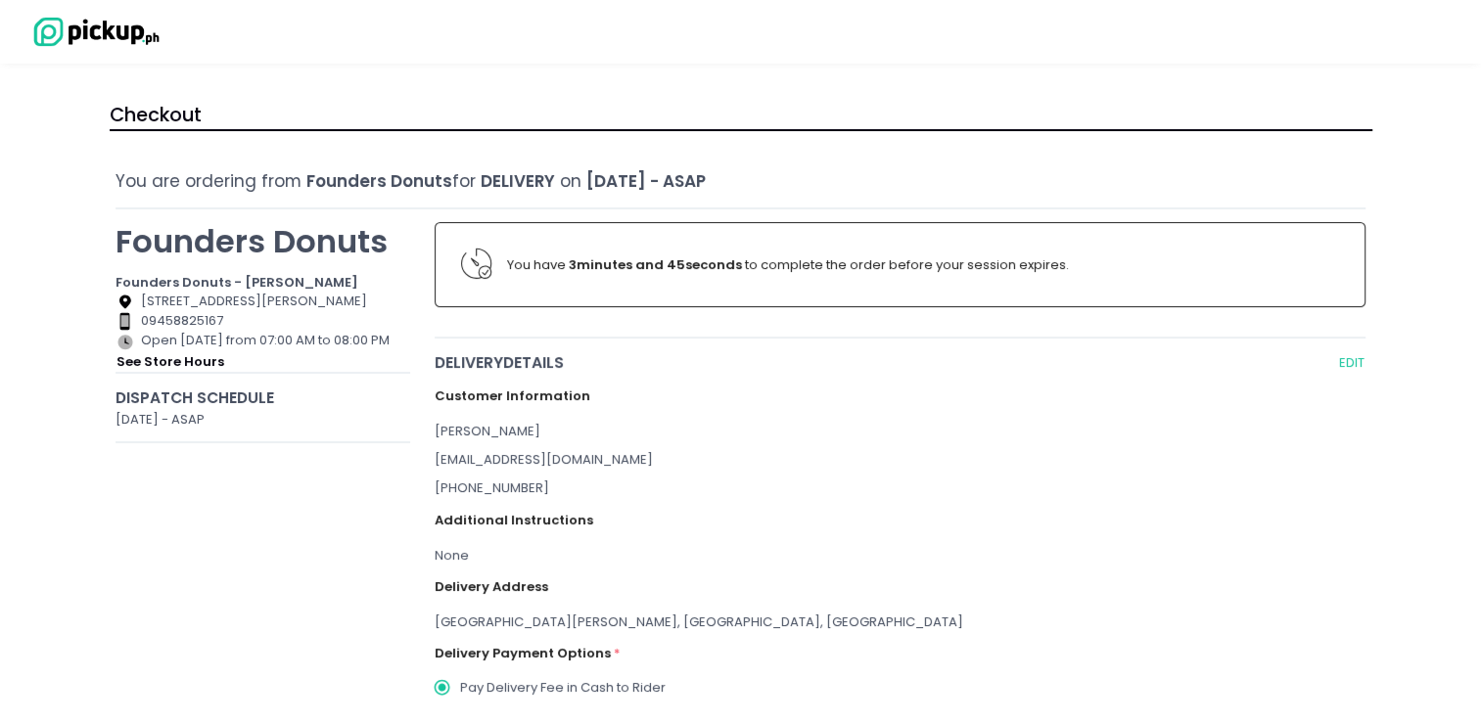
scroll to position [1198, 0]
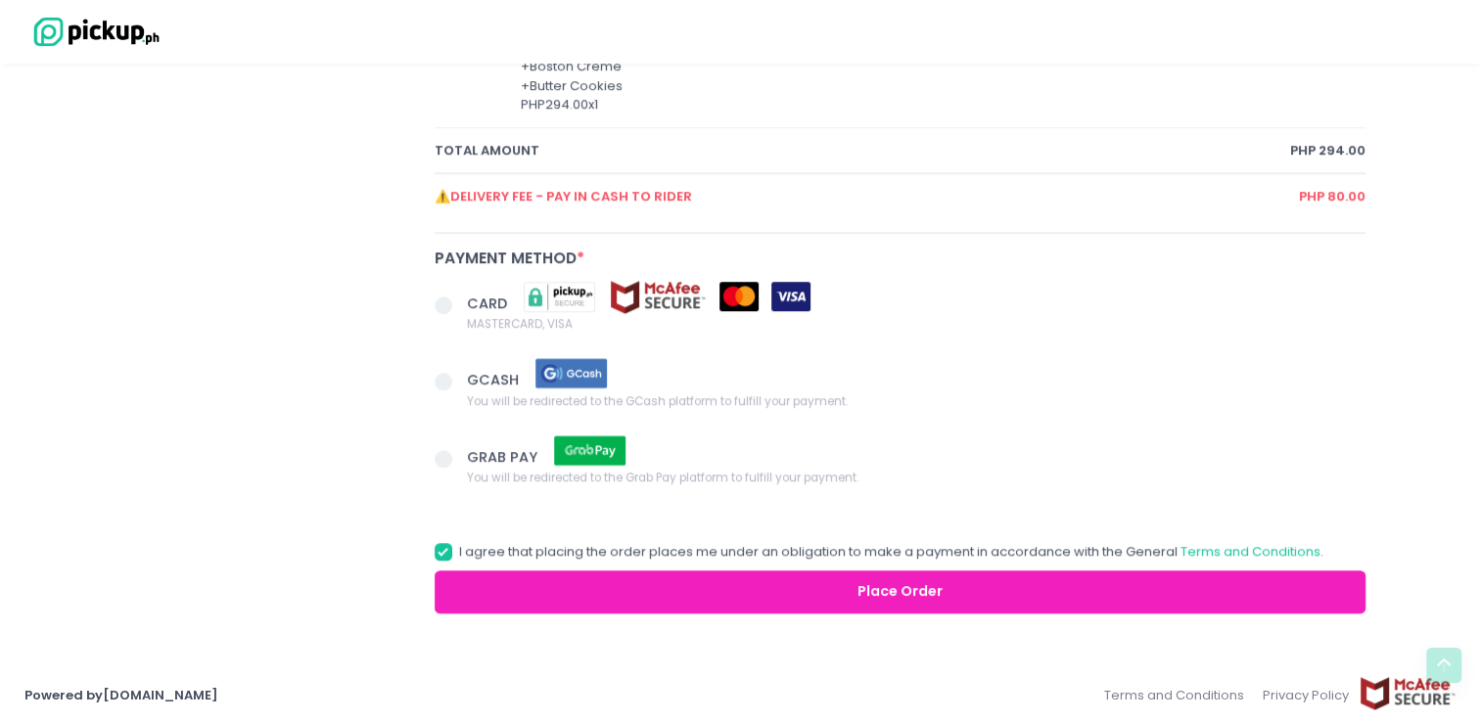
click at [442, 384] on span at bounding box center [444, 382] width 18 height 18
click at [459, 384] on input "GCASH You will be redirected to the GCash platform to fulfill your payment." at bounding box center [465, 378] width 13 height 13
click at [771, 587] on button "Place Order" at bounding box center [901, 593] width 932 height 44
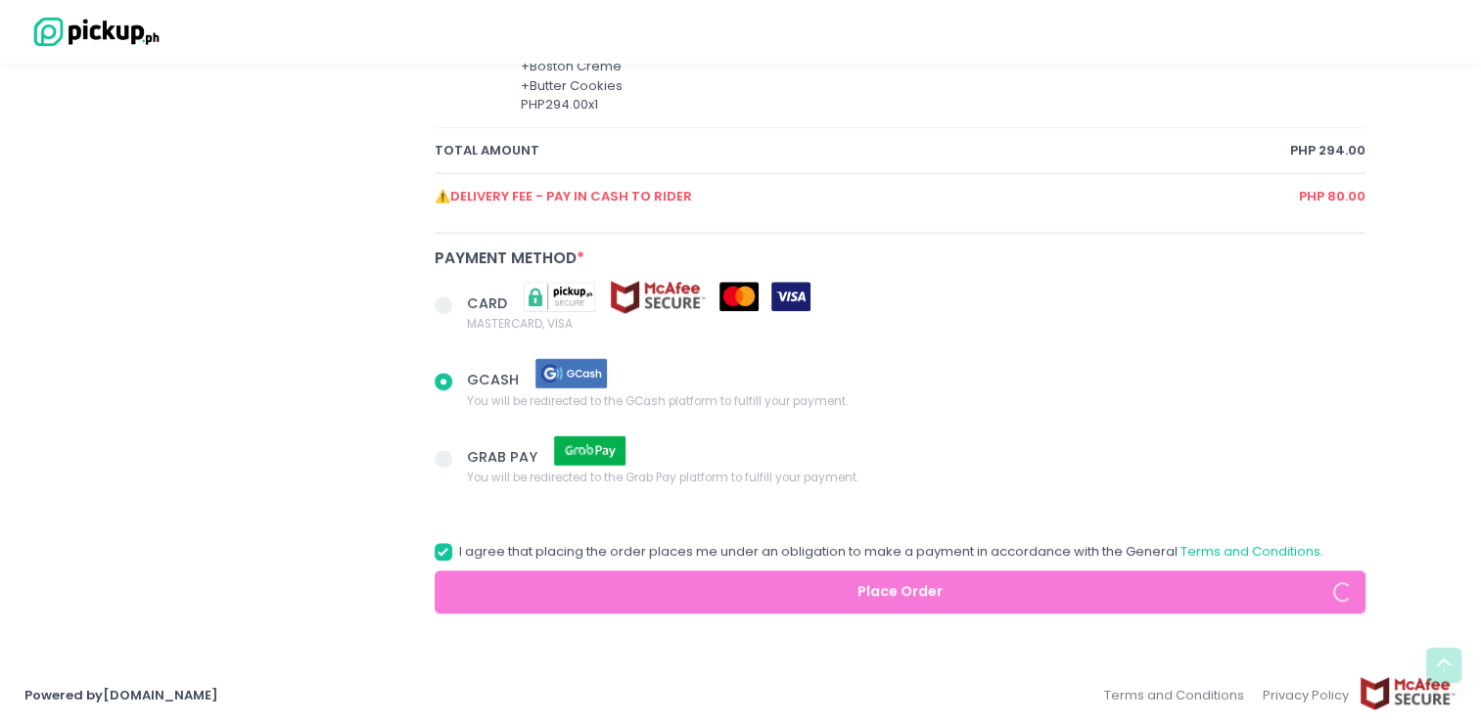
radio input "true"
